Goal: Task Accomplishment & Management: Use online tool/utility

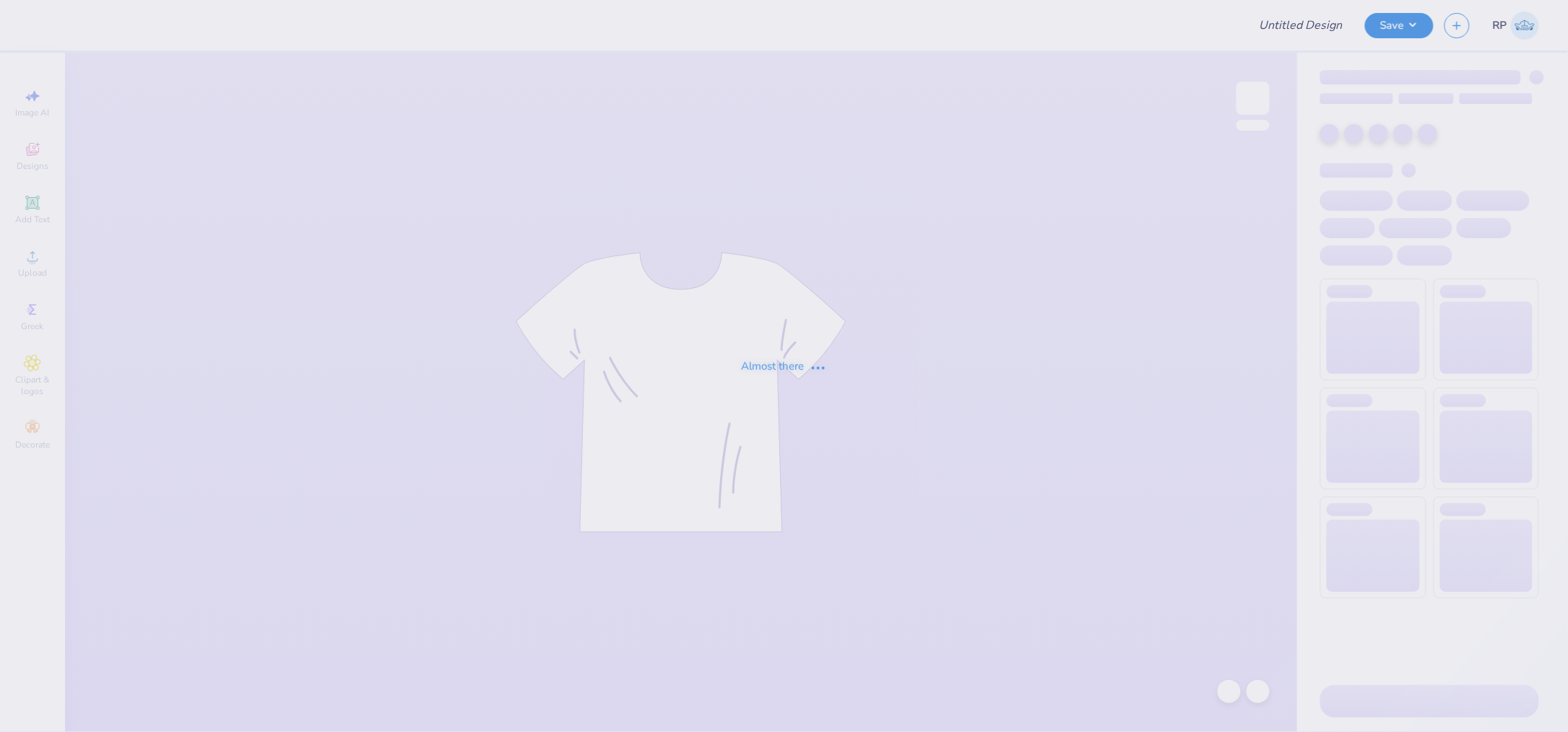
type input "[PERSON_NAME] : [PERSON_NAME][GEOGRAPHIC_DATA]"
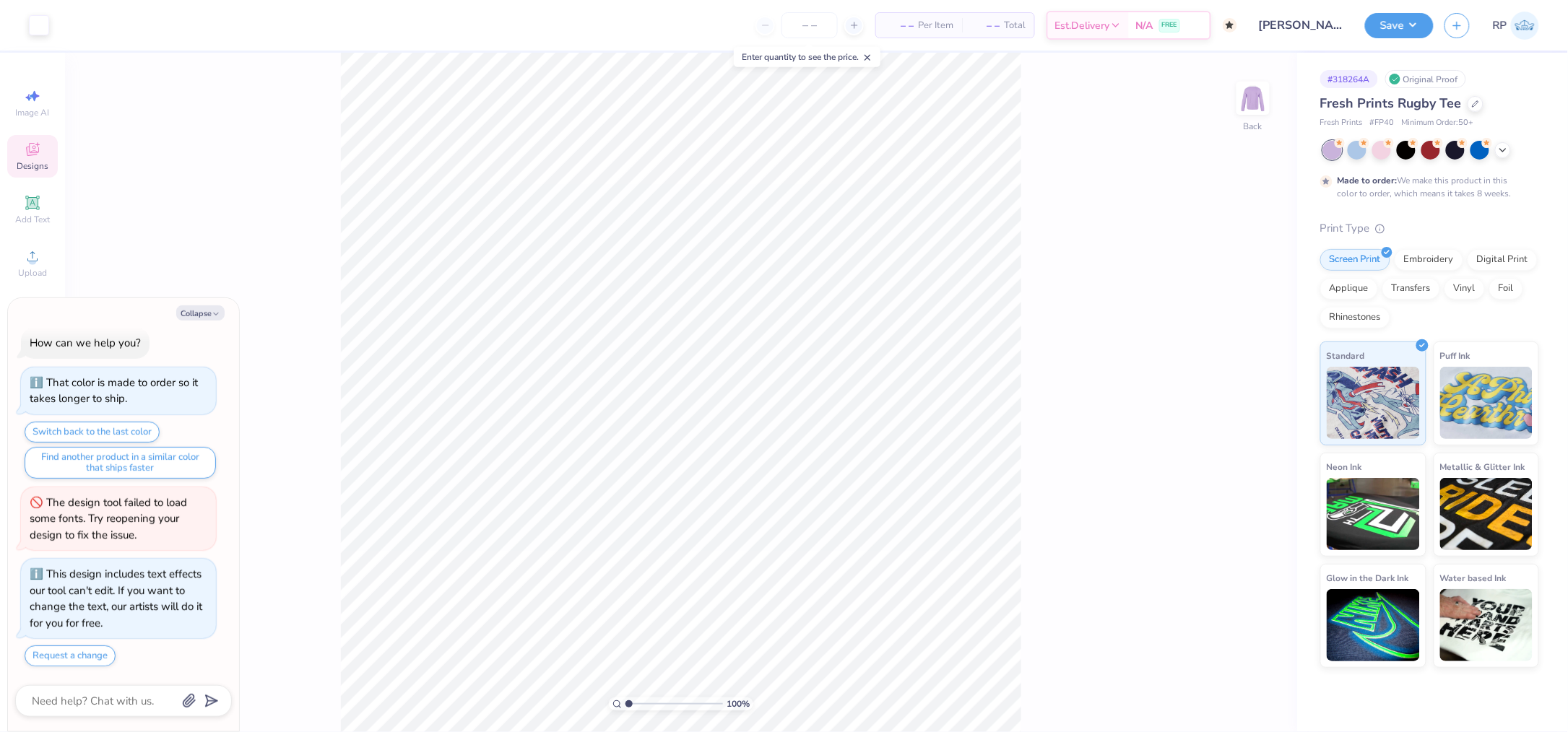
click at [31, 158] on icon at bounding box center [32, 149] width 17 height 17
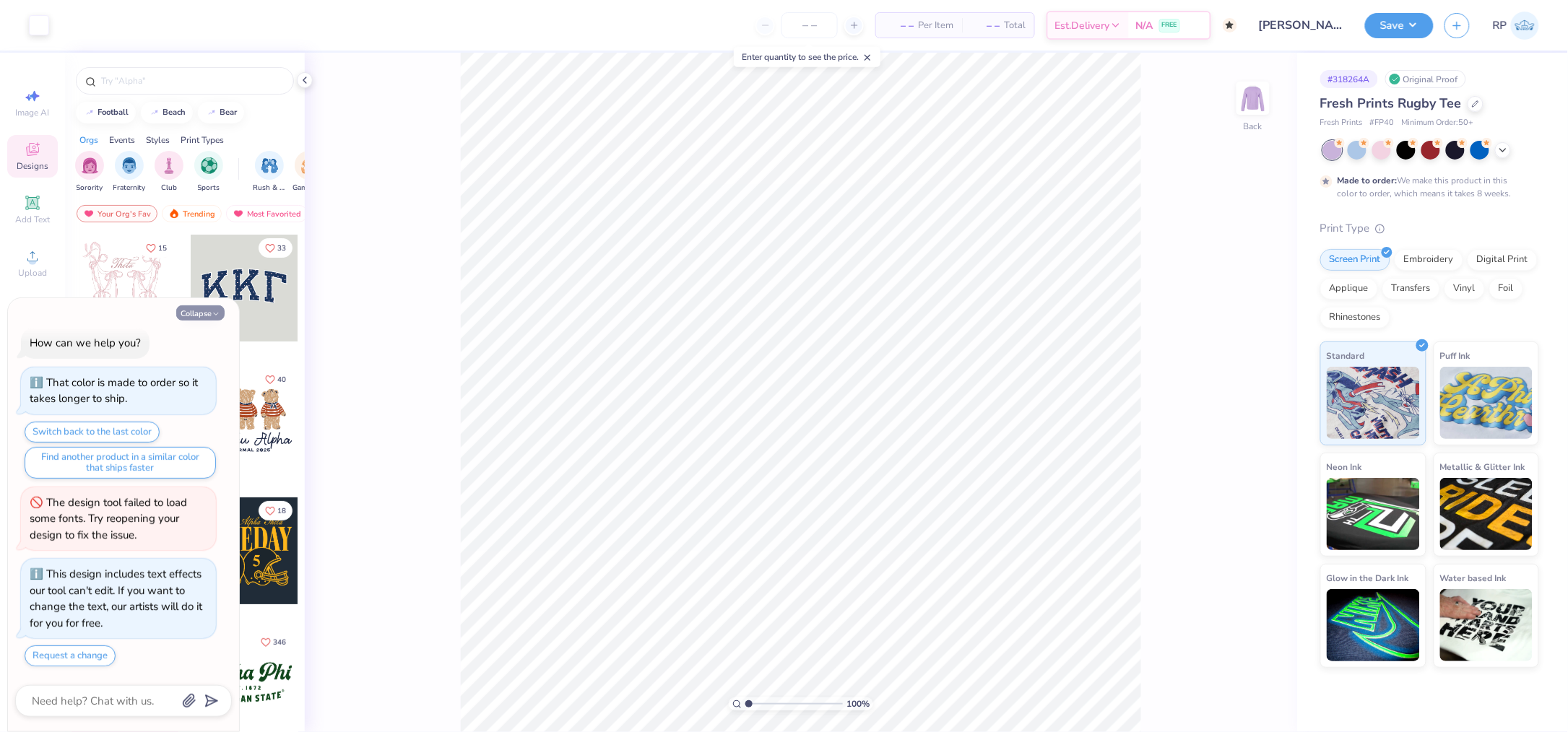
click at [200, 310] on button "Collapse" at bounding box center [201, 312] width 49 height 15
type textarea "x"
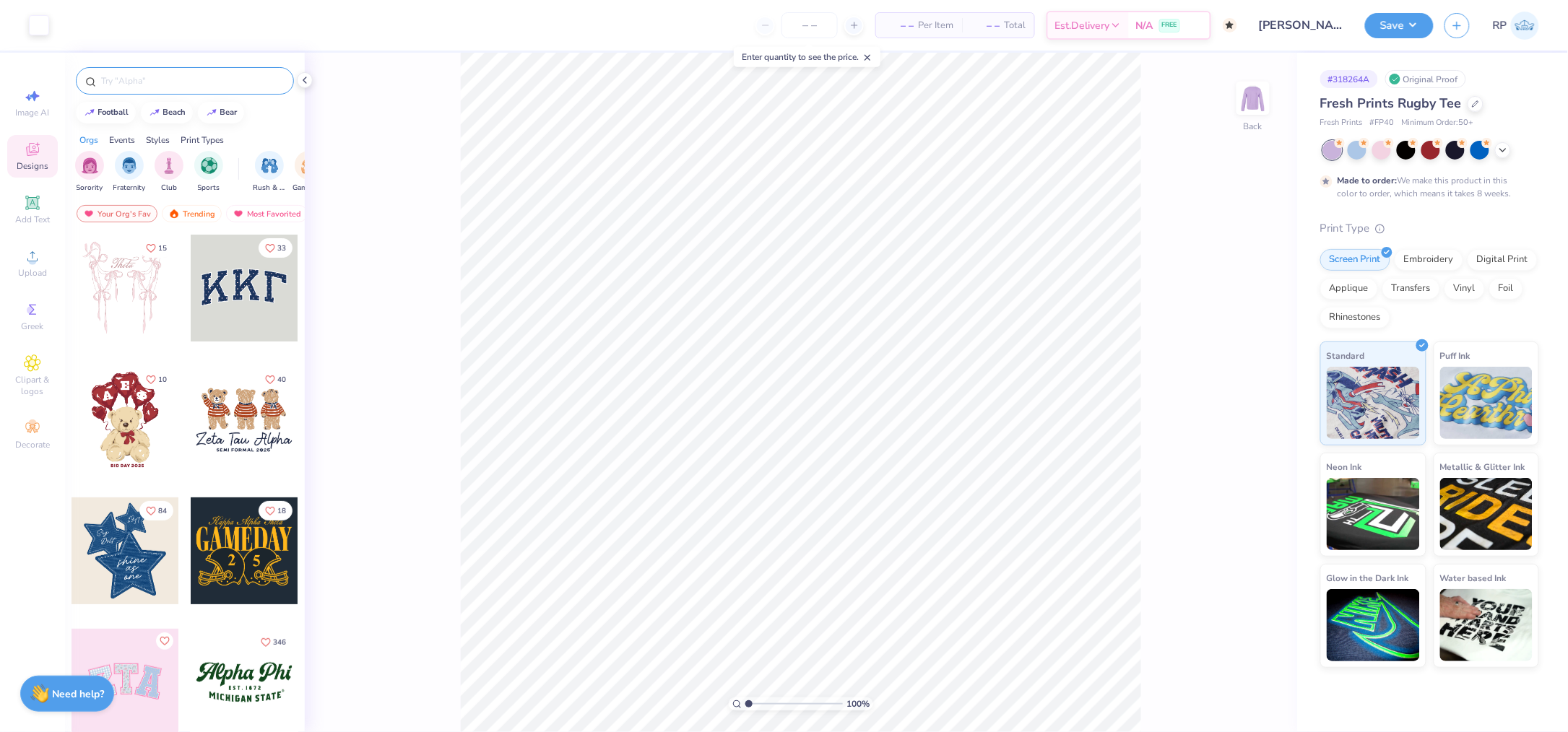
click at [186, 78] on input "text" at bounding box center [192, 81] width 185 height 14
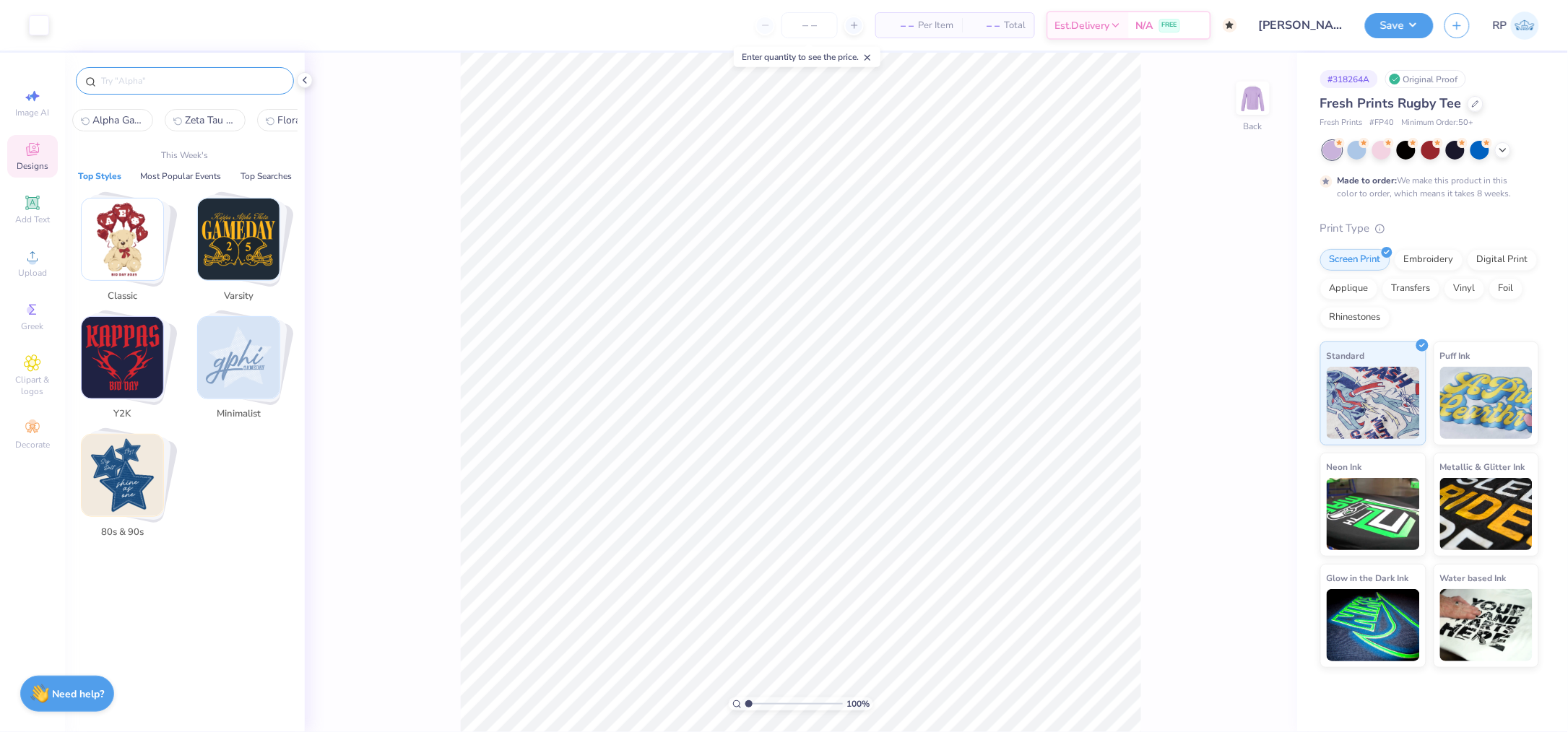
paste input "Pink Alpha Gamma Delta Brushed Heart And Texts PR Hoodie"
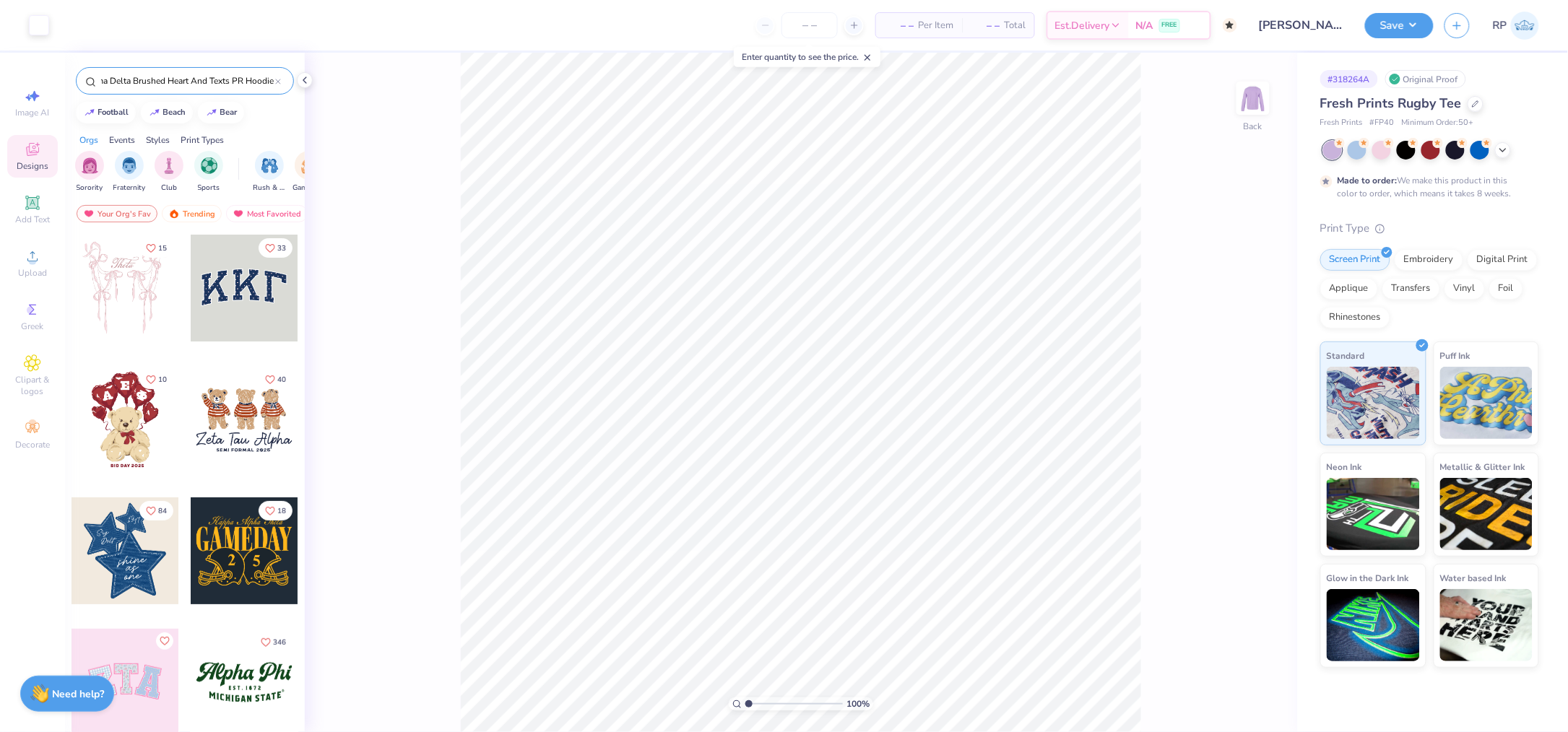
type input "Pink Alpha Gamma Delta Brushed Heart And Texts PR Hoodie"
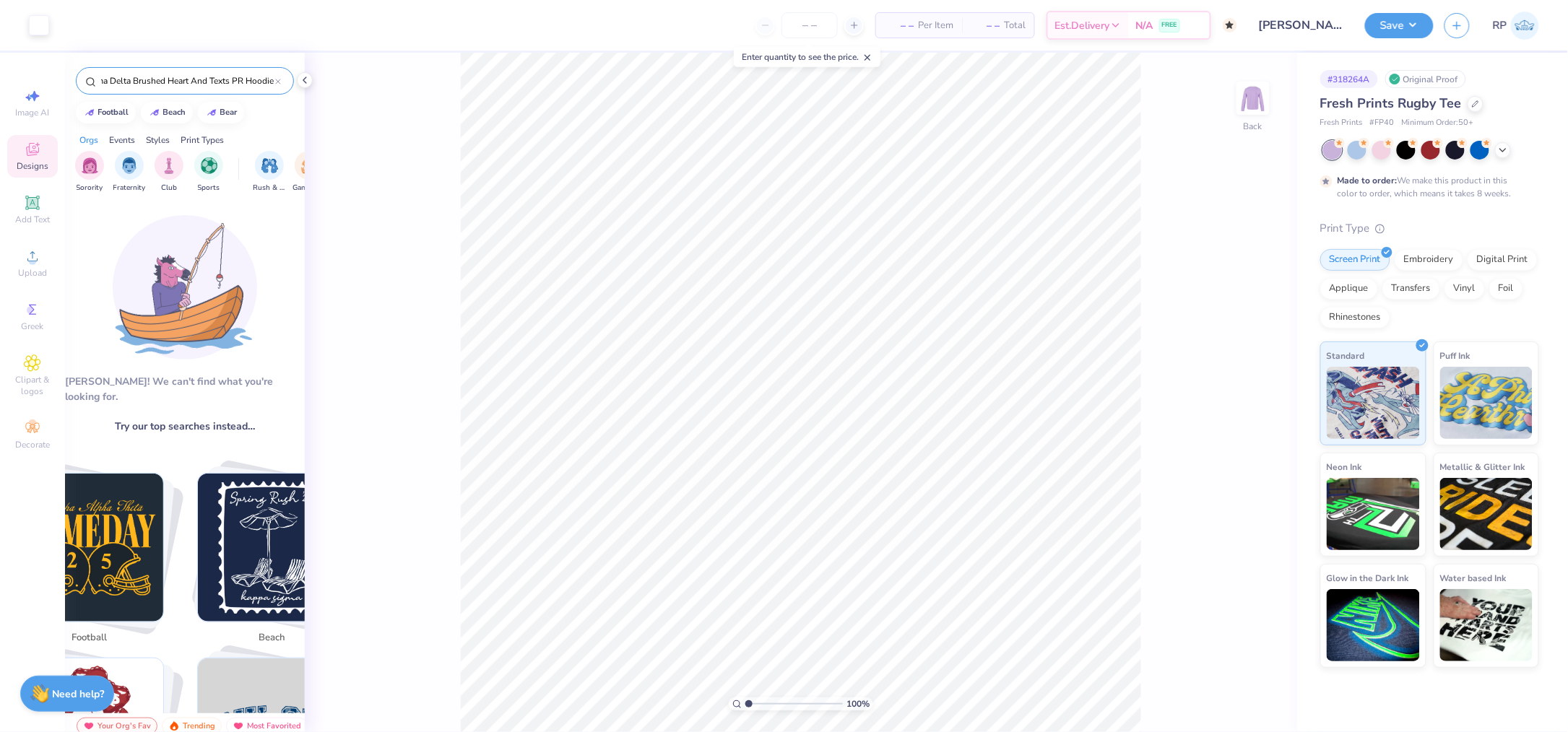
scroll to position [0, 0]
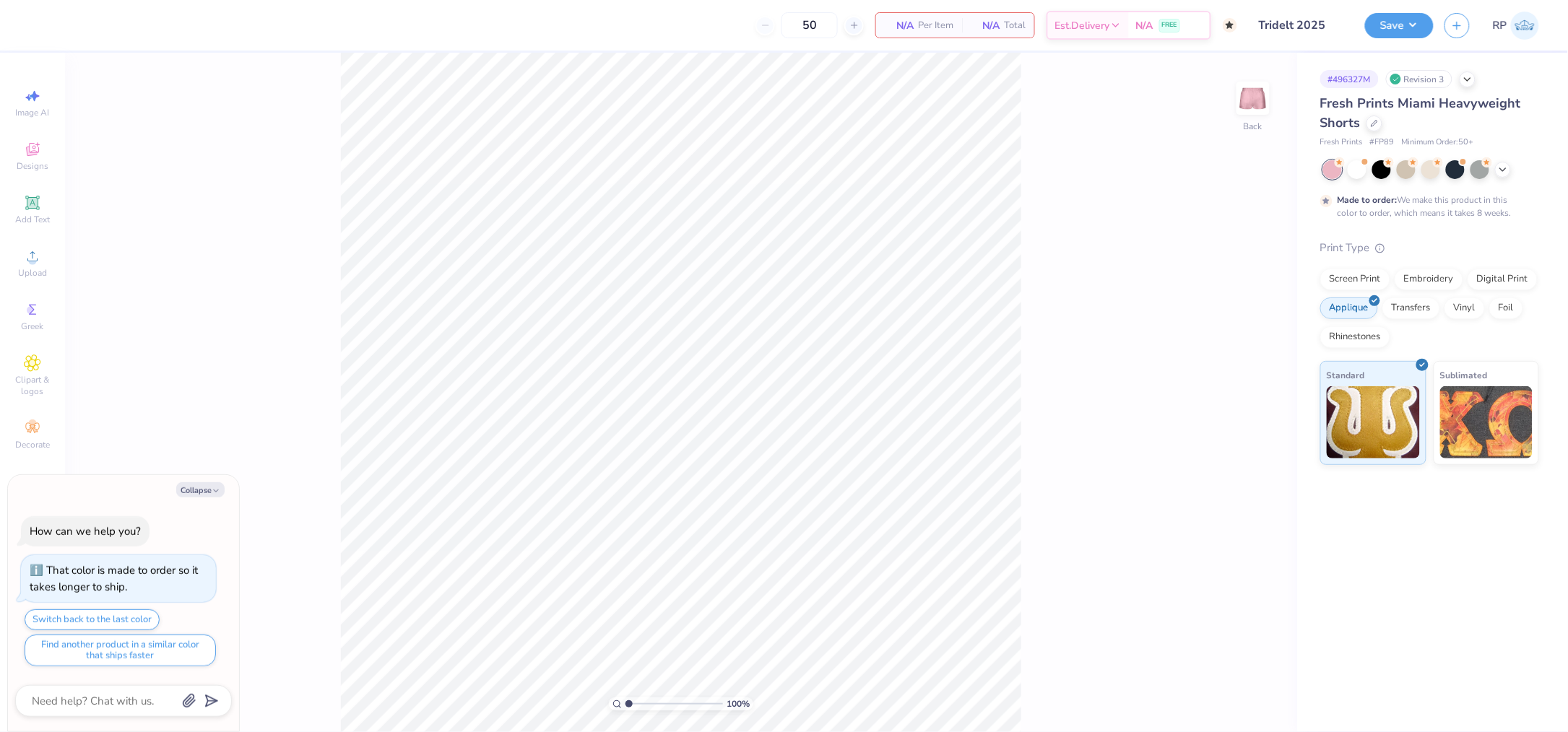
type textarea "x"
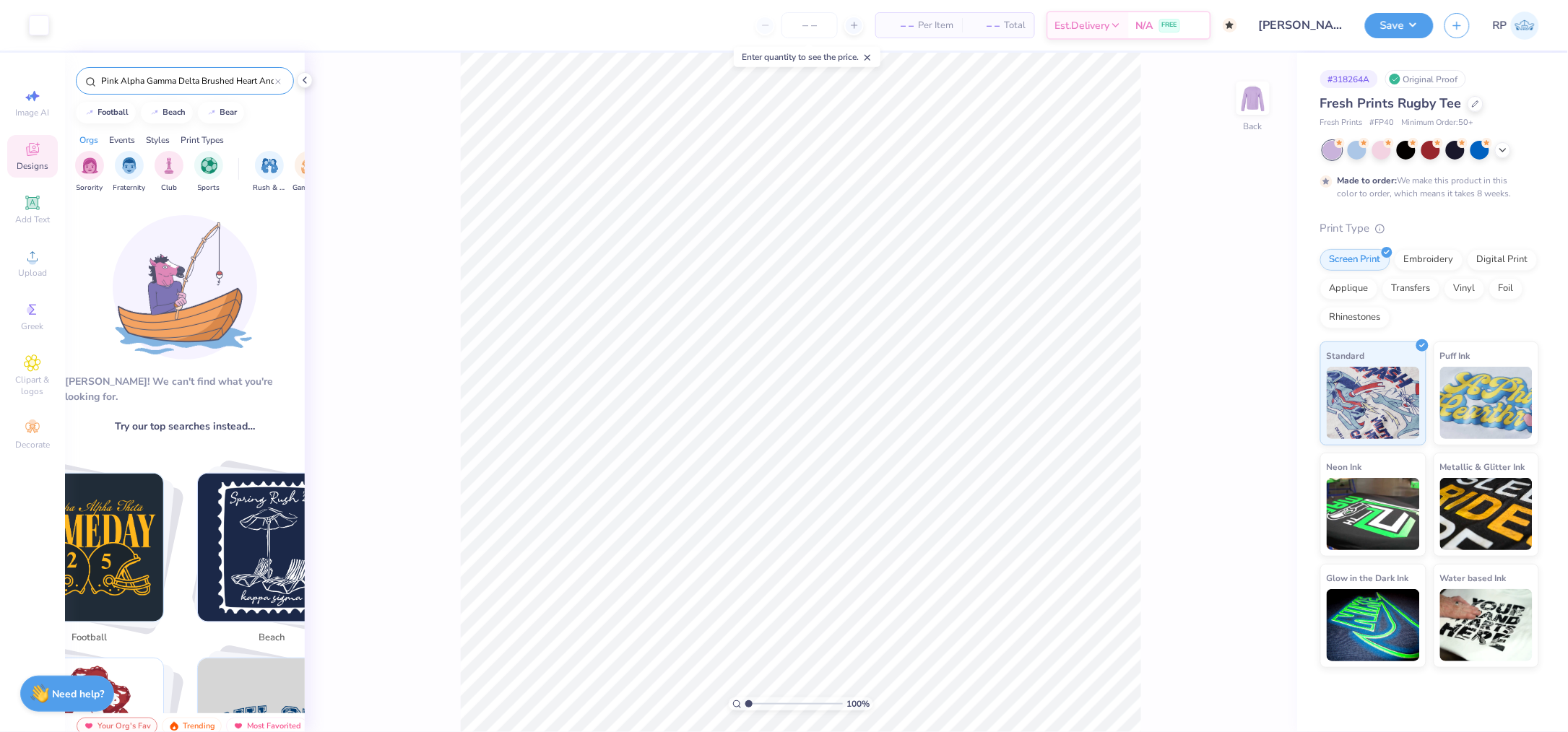
click at [174, 77] on input "Pink Alpha Gamma Delta Brushed Heart And Texts PR Hoodie" at bounding box center [187, 81] width 176 height 14
click at [175, 77] on input "Pink Alpha Gamma Delta Brushed Heart And Texts PR Hoodie" at bounding box center [187, 81] width 176 height 14
click at [177, 75] on input "Pink Alpha Gamma Delta Brushed Heart And Texts PR Hoodie" at bounding box center [187, 81] width 176 height 14
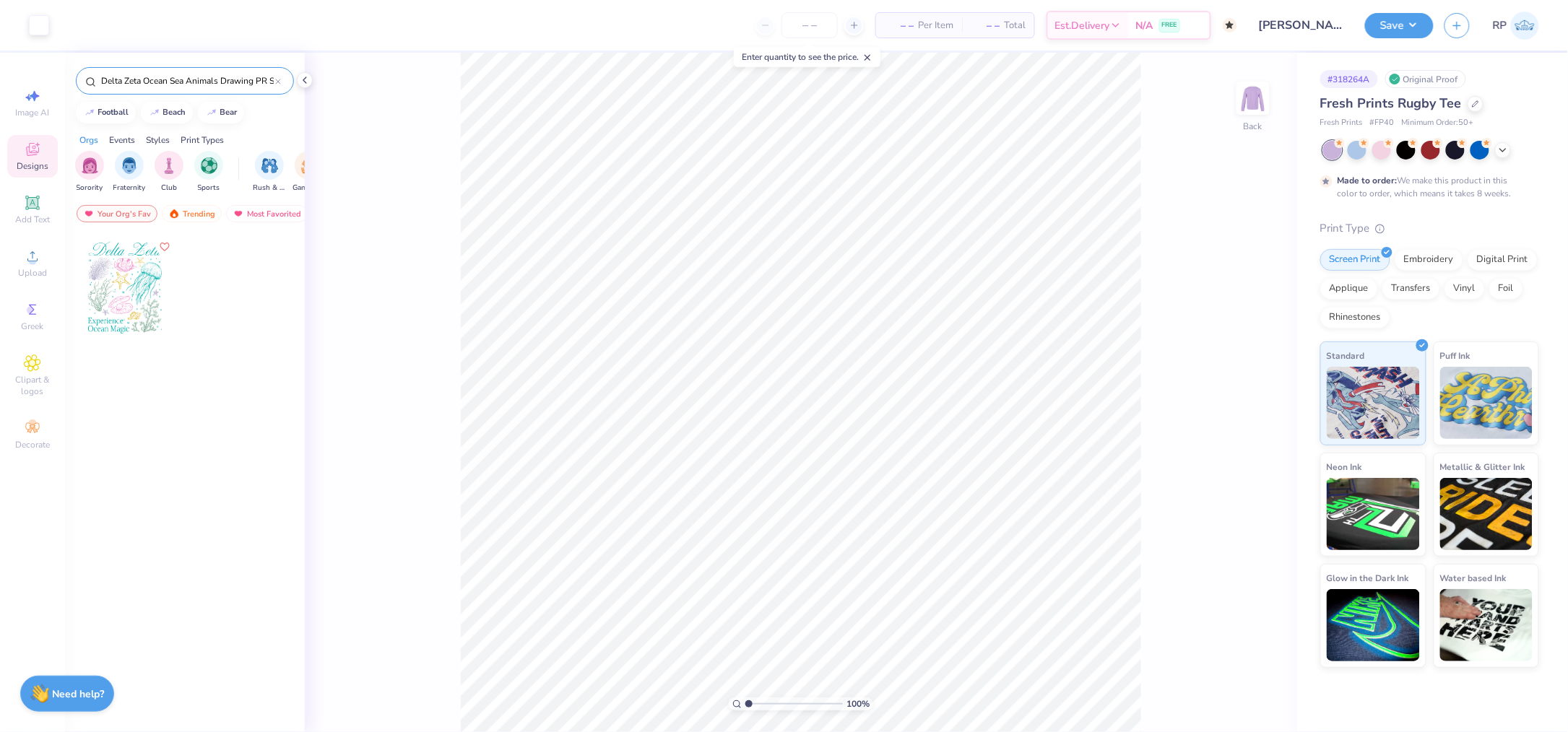
click at [111, 276] on div at bounding box center [124, 288] width 107 height 107
click at [262, 71] on div "Delta Zeta Ocean Sea Animals Drawing PR Shirt" at bounding box center [185, 81] width 218 height 27
click at [263, 71] on div "Delta Zeta Ocean Sea Animals Drawing PR Shirt" at bounding box center [185, 81] width 218 height 27
click at [266, 71] on div "Delta Zeta Ocean Sea Animals Drawing PR Shirt" at bounding box center [185, 81] width 218 height 27
click at [256, 77] on input "Delta Zeta Ocean Sea Animals Drawing PR Shirt" at bounding box center [187, 81] width 176 height 14
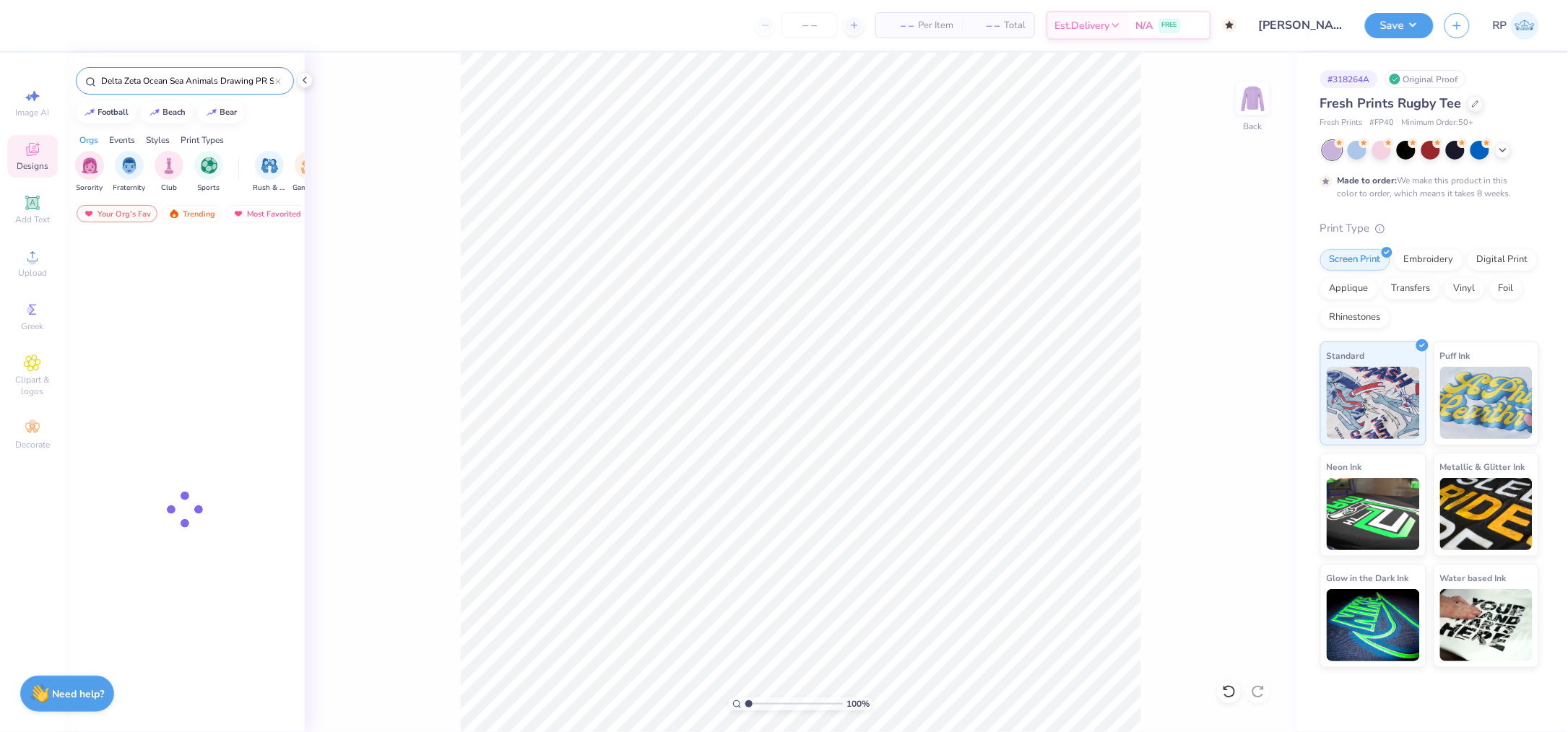
click at [256, 78] on input "Delta Zeta Ocean Sea Animals Drawing PR Shirt" at bounding box center [187, 81] width 176 height 14
paste input "Pi Beta Phi Retro Hand Drawn Strawberries in Green and Red Big Little Reveal Cr…"
type input "Pi Beta Phi Retro Hand Drawn Strawberries in Green and Red Big Little Reveal Cr…"
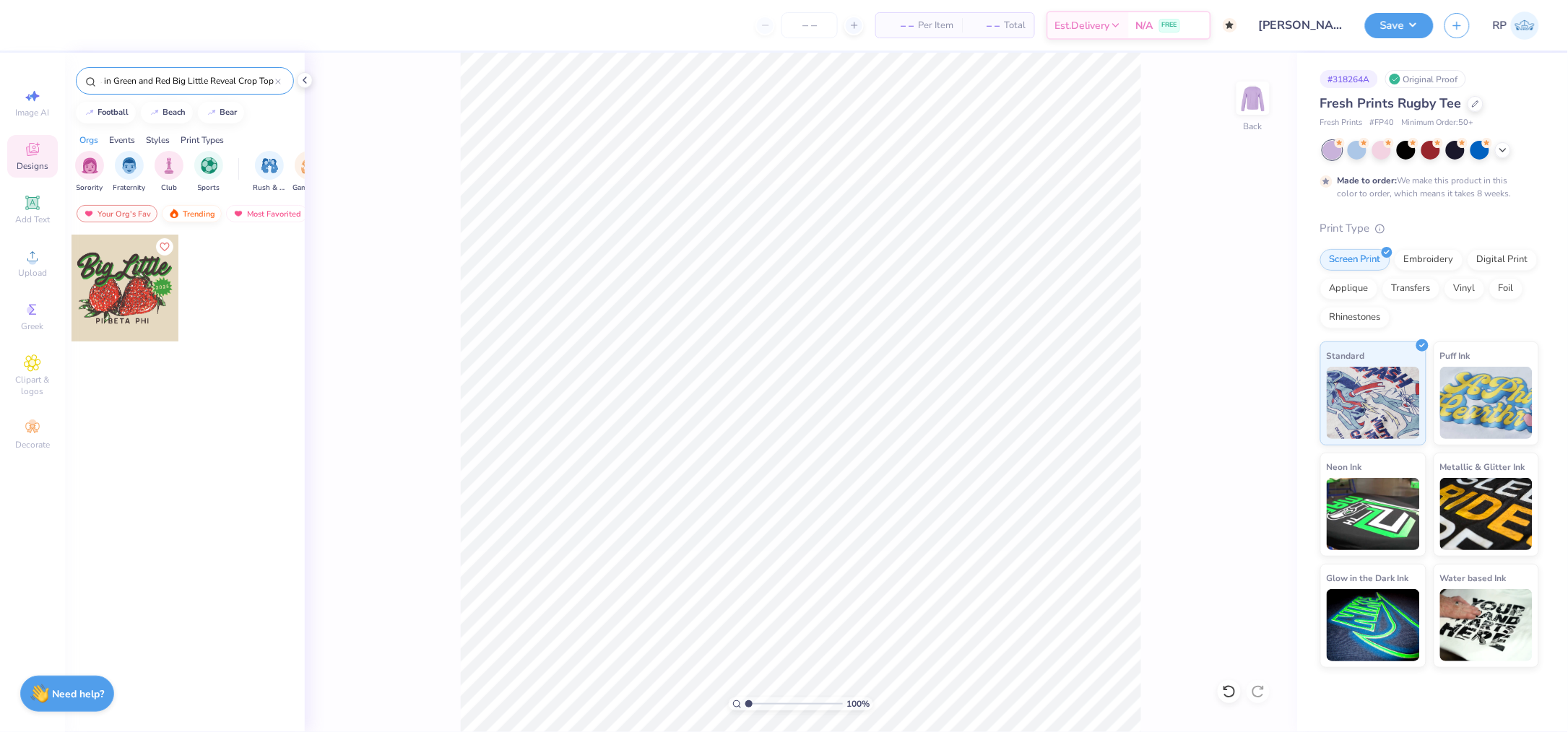
scroll to position [0, 0]
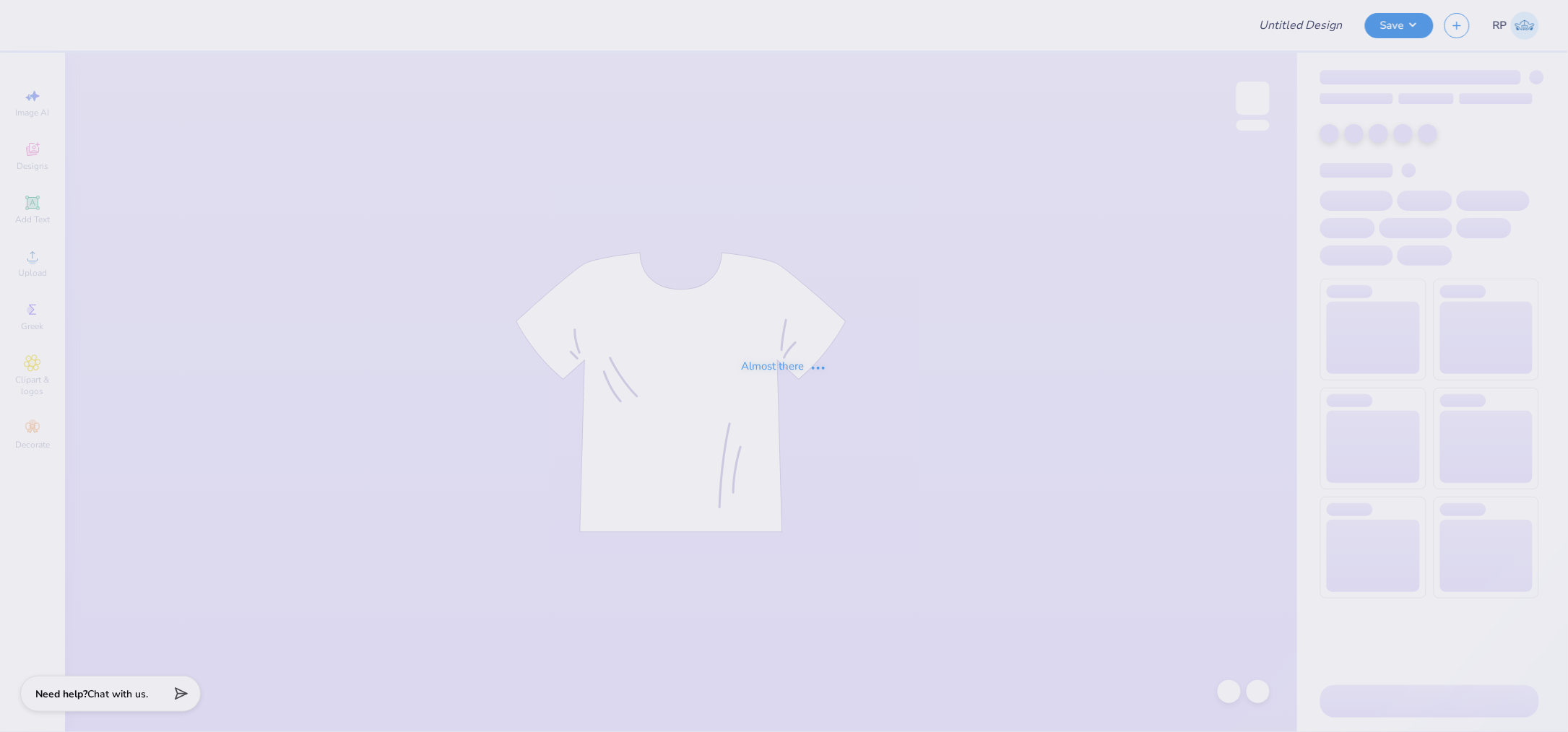
type input "Cornell University : Oviya Chhaya"
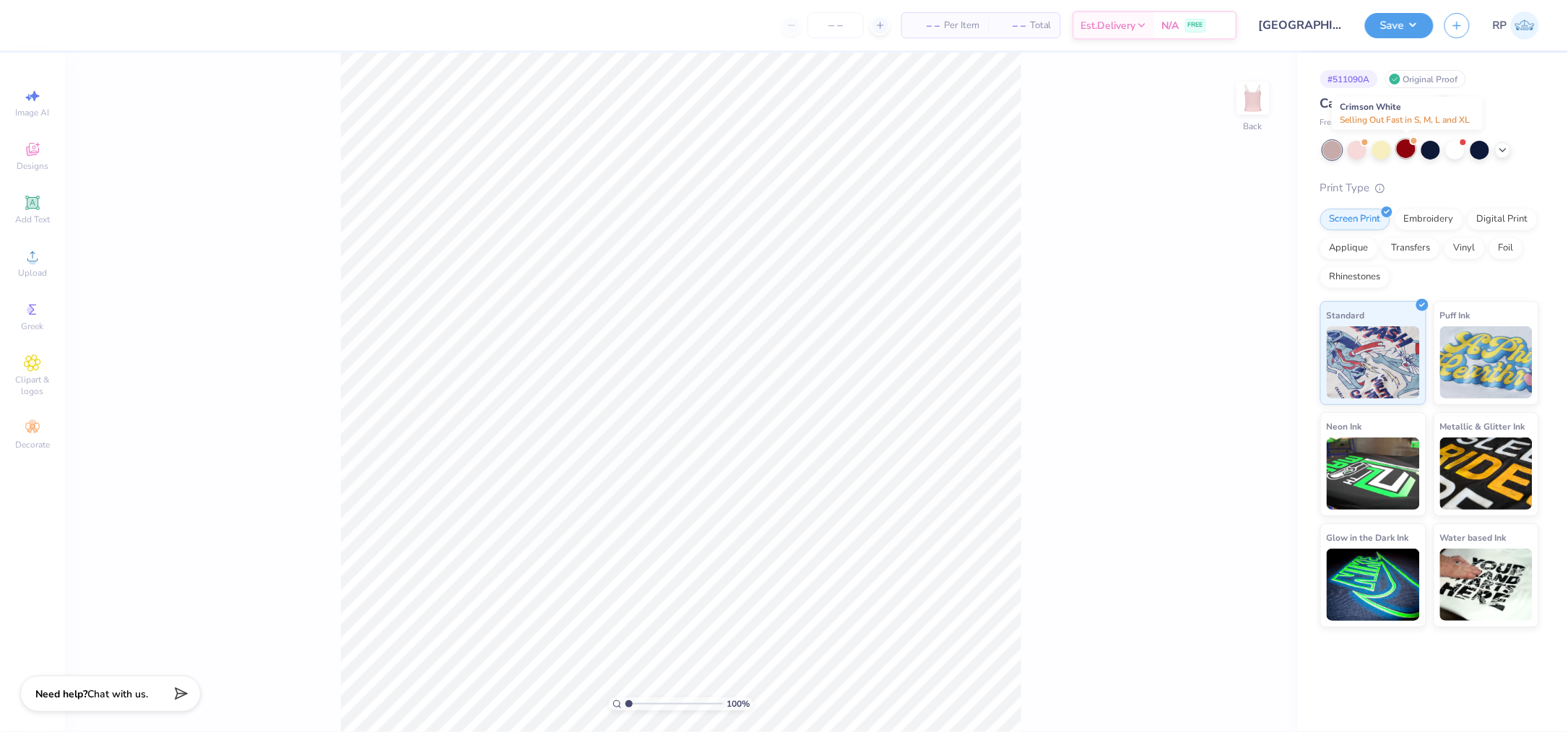
click at [1407, 146] on div at bounding box center [1406, 149] width 19 height 19
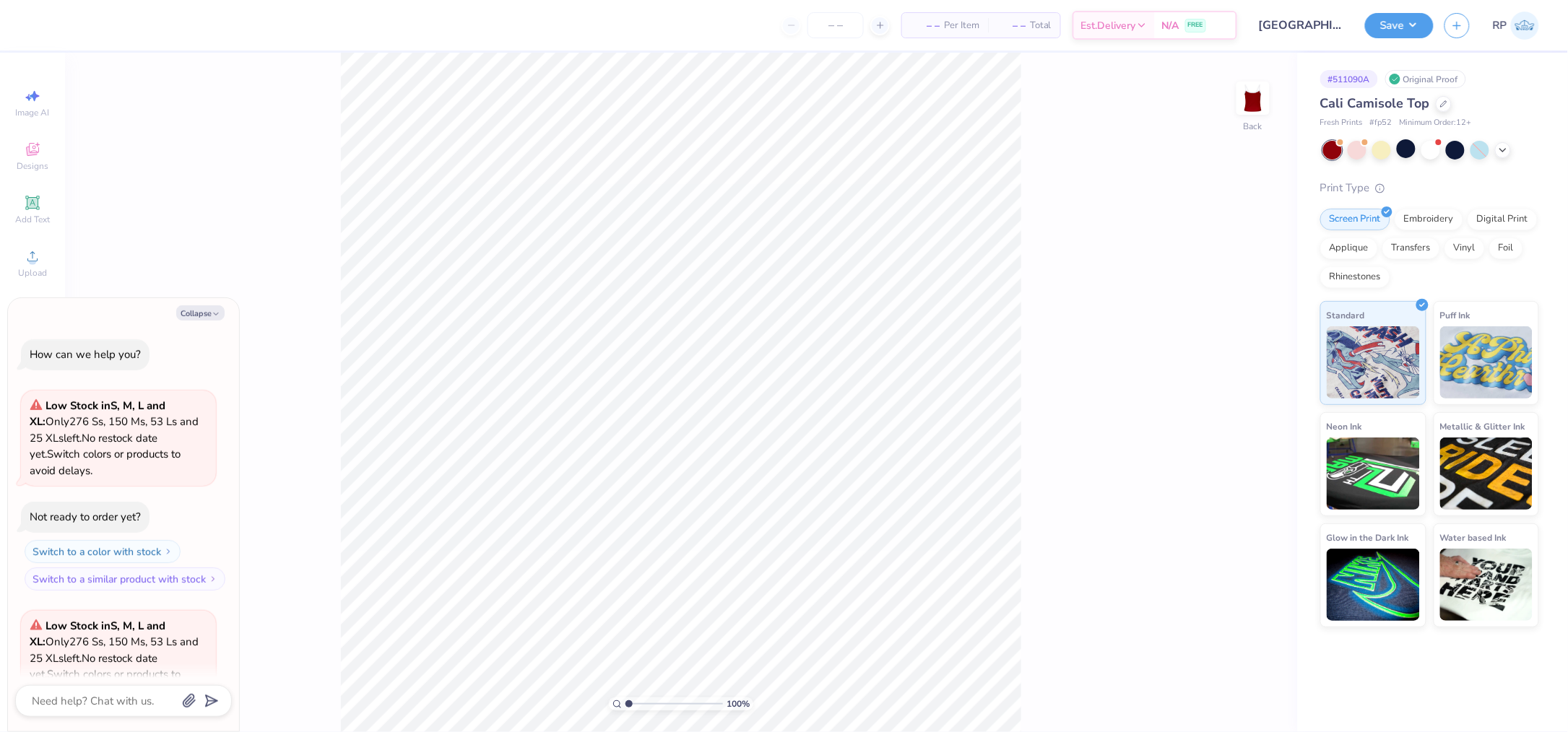
scroll to position [144, 0]
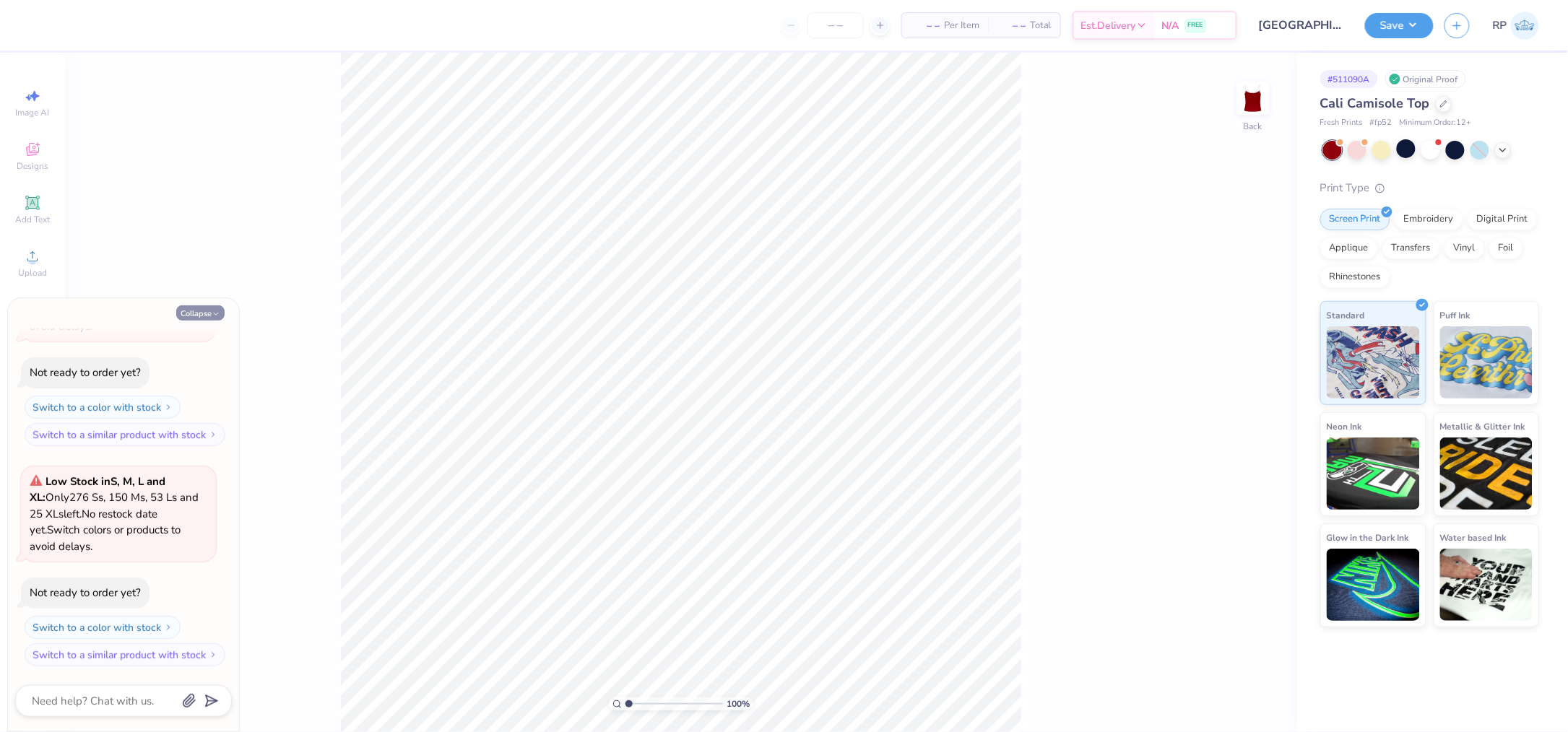
click at [207, 309] on button "Collapse" at bounding box center [201, 312] width 49 height 15
type textarea "x"
